Goal: Information Seeking & Learning: Learn about a topic

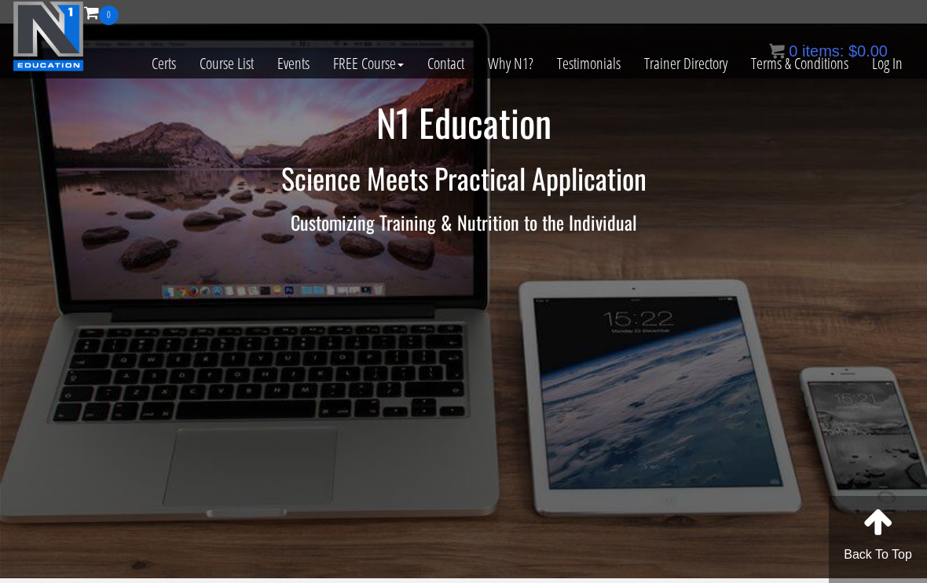
click at [884, 66] on link "Log In" at bounding box center [887, 63] width 54 height 77
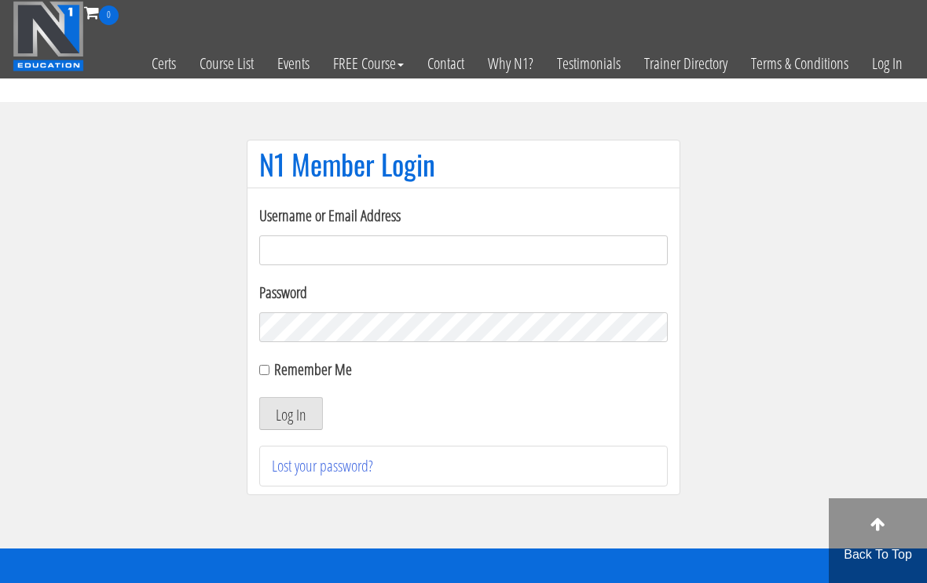
type input "[EMAIL_ADDRESS][DOMAIN_NAME]"
click at [291, 415] on button "Log In" at bounding box center [291, 413] width 64 height 33
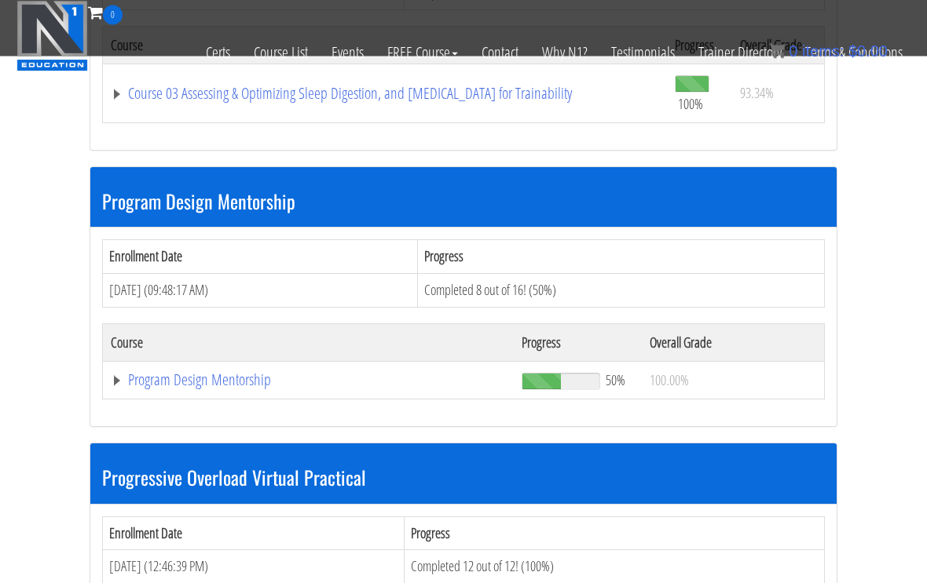
scroll to position [1512, 0]
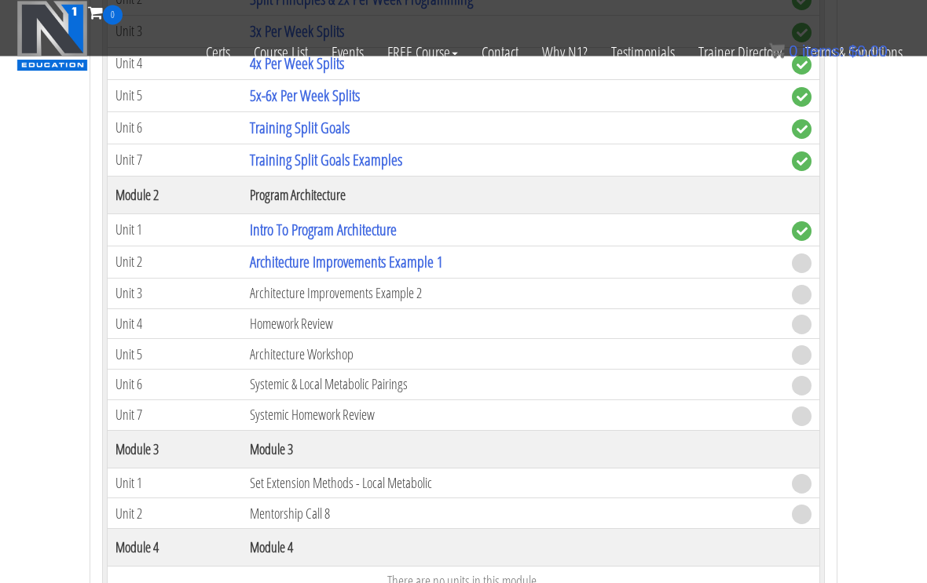
scroll to position [2003, 0]
click at [300, 255] on link "Architecture Improvements Example 1" at bounding box center [346, 261] width 193 height 21
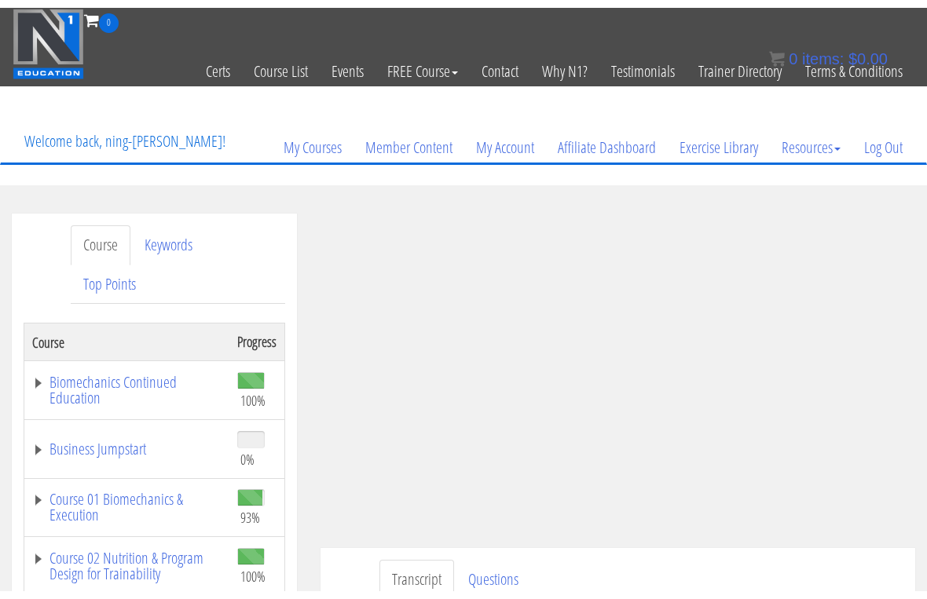
scroll to position [19, 0]
